Goal: Task Accomplishment & Management: Manage account settings

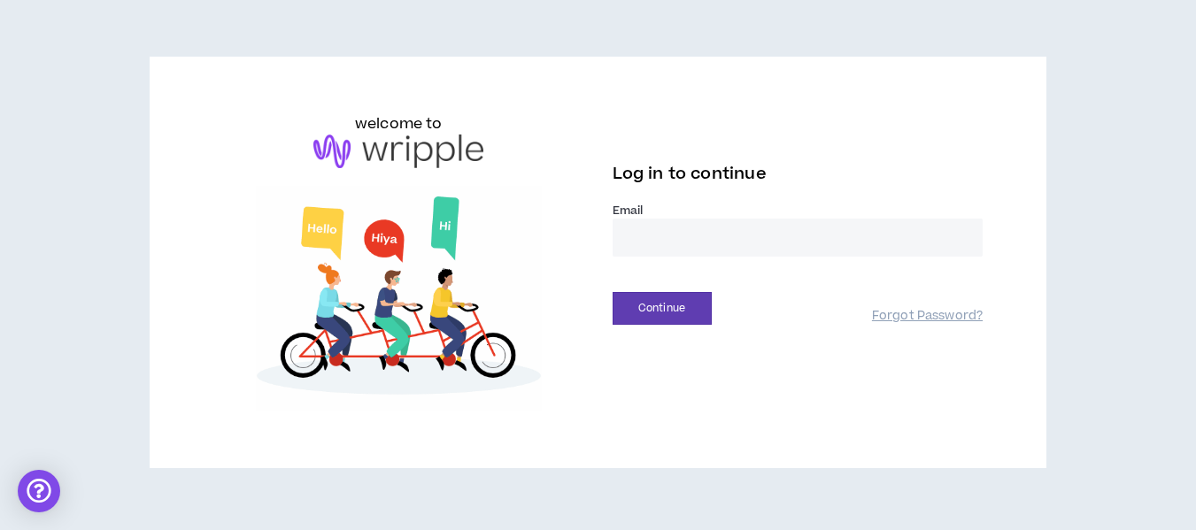
click at [660, 201] on div "Log in to continue" at bounding box center [798, 179] width 371 height 47
click at [651, 218] on label "Email *" at bounding box center [798, 211] width 371 height 16
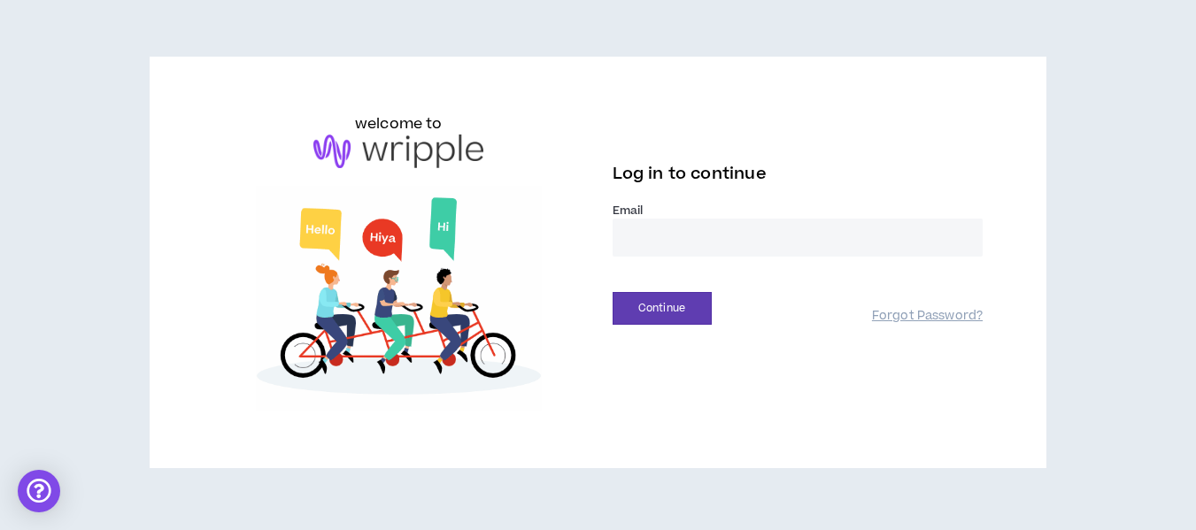
click at [779, 174] on h3 "Log in to continue" at bounding box center [798, 172] width 371 height 25
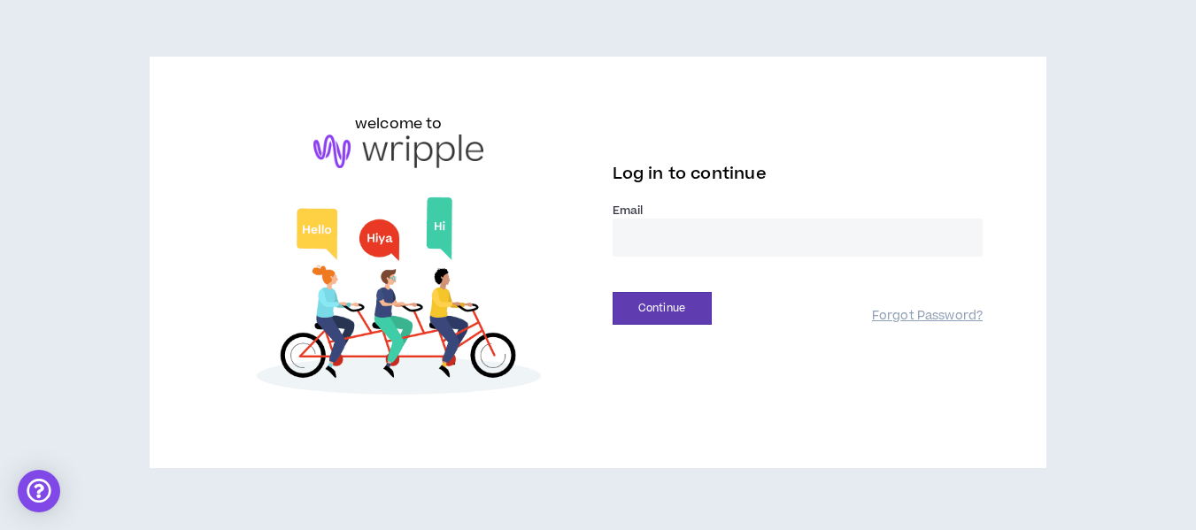
click at [631, 210] on label "Email *" at bounding box center [798, 211] width 371 height 16
click at [631, 234] on input "email" at bounding box center [798, 238] width 371 height 38
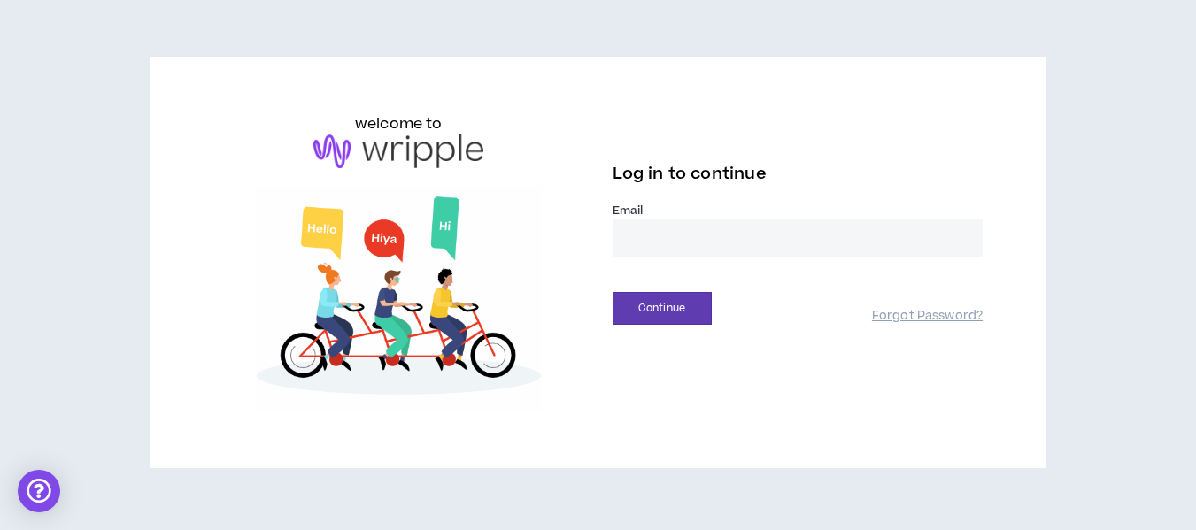
type input "**********"
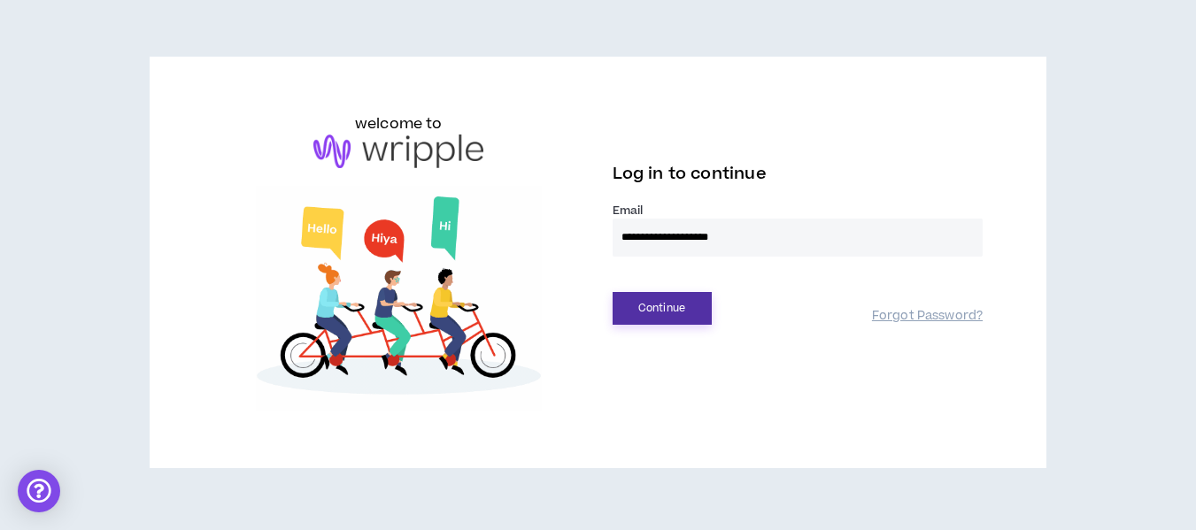
click at [666, 305] on button "Continue" at bounding box center [662, 308] width 99 height 33
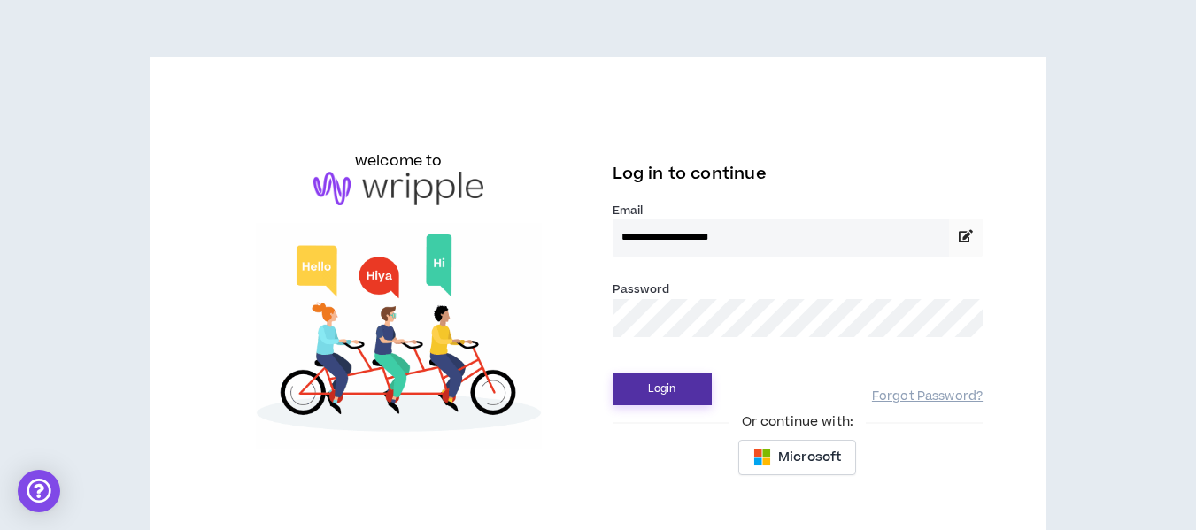
click at [652, 383] on button "Login" at bounding box center [662, 389] width 99 height 33
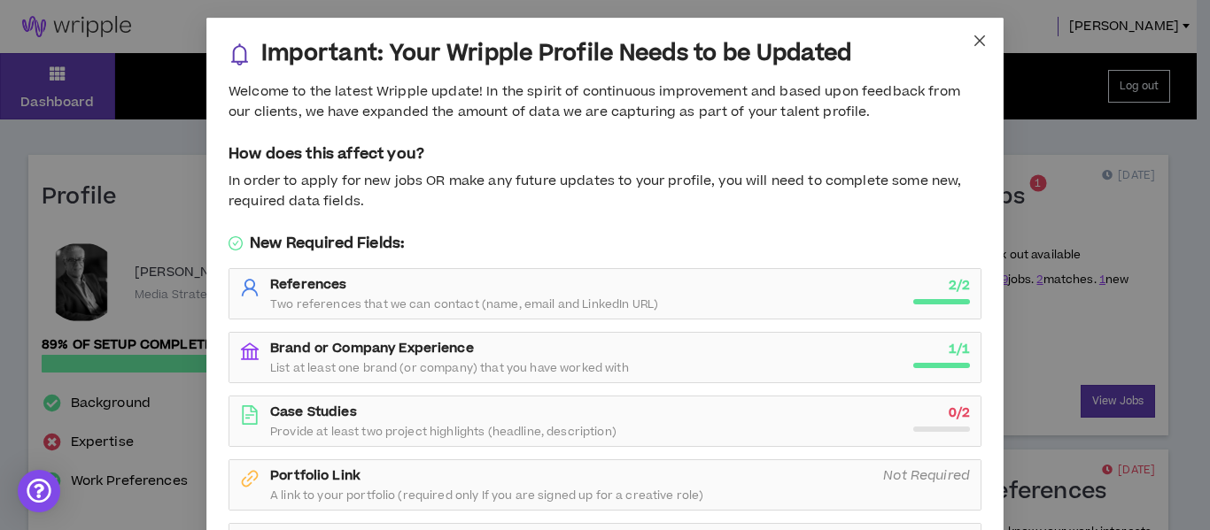
click at [960, 41] on span "Close" at bounding box center [980, 42] width 48 height 48
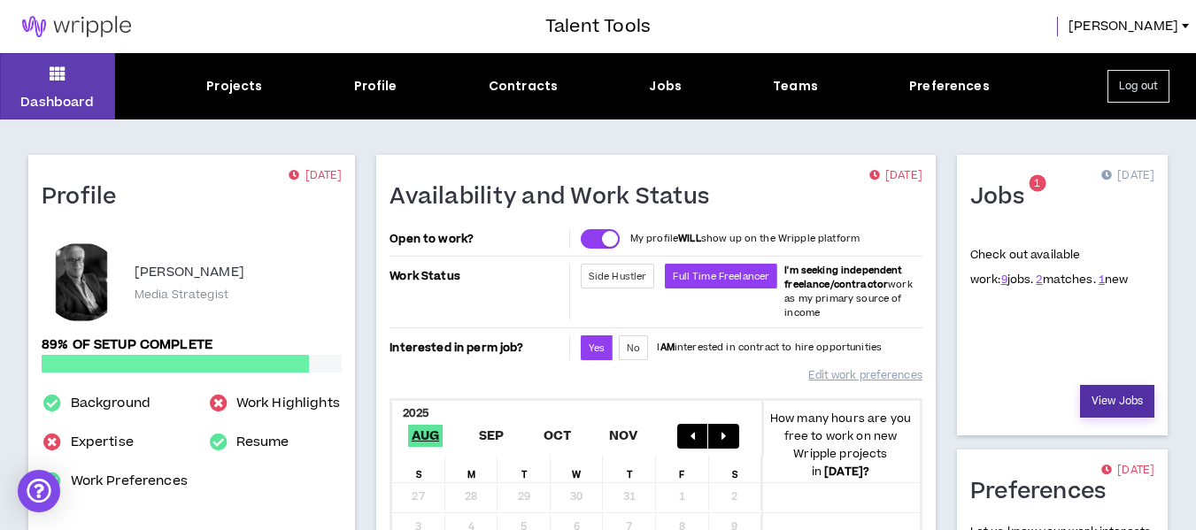
click at [1116, 389] on link "View Jobs" at bounding box center [1117, 401] width 74 height 33
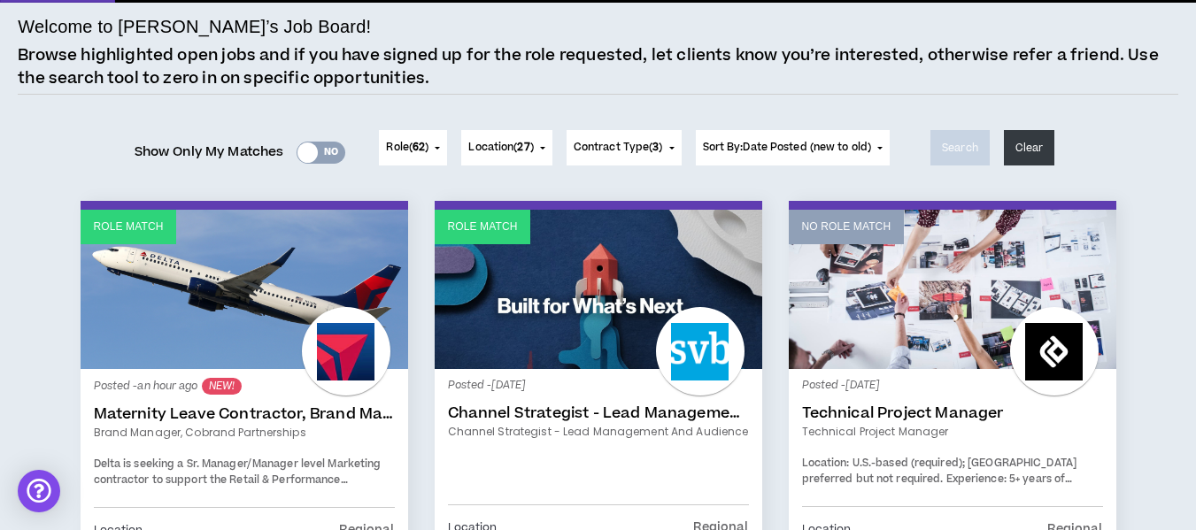
scroll to position [89, 0]
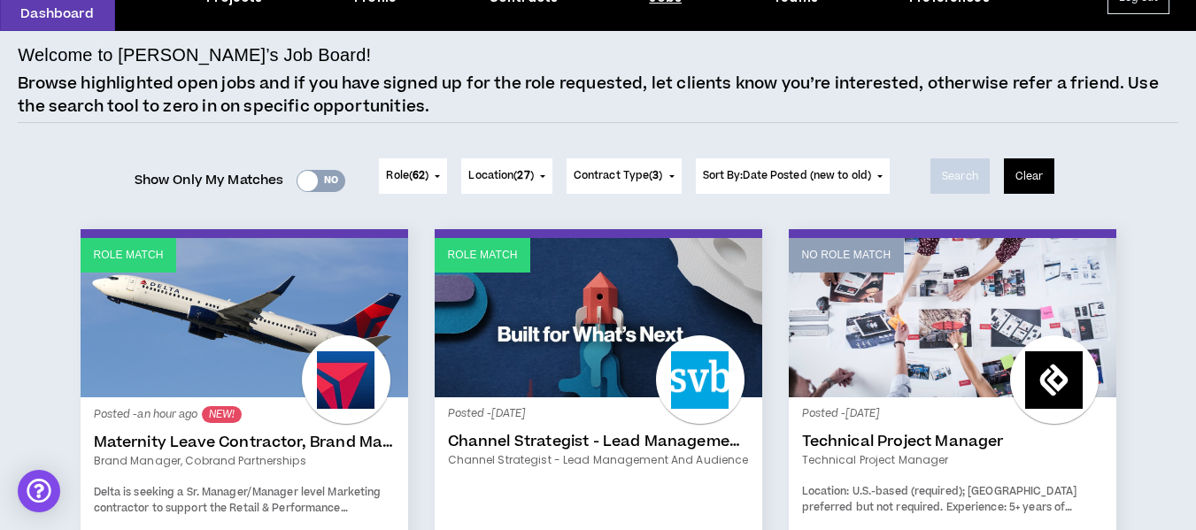
click at [1031, 176] on button "Clear" at bounding box center [1029, 176] width 51 height 35
click at [1003, 171] on div "Search Clear" at bounding box center [993, 185] width 152 height 53
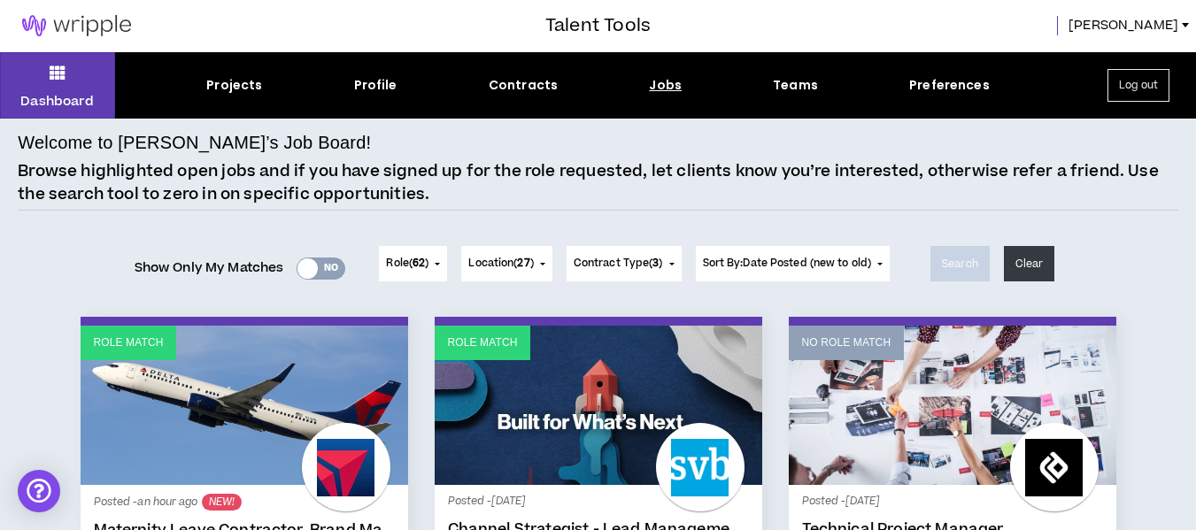
scroll to position [0, 0]
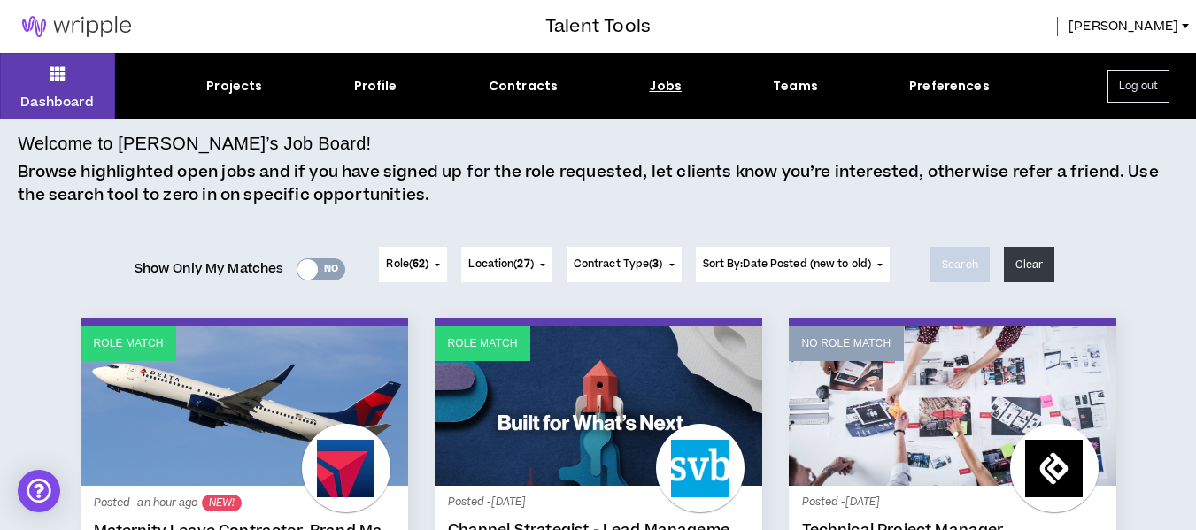
click at [1149, 86] on button "Log out" at bounding box center [1139, 86] width 62 height 33
